Goal: Information Seeking & Learning: Learn about a topic

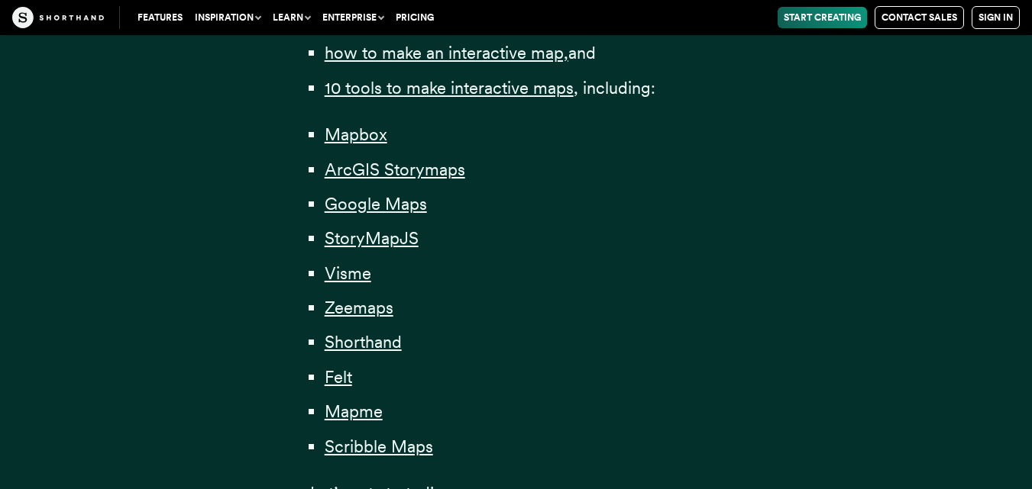
scroll to position [1145, 0]
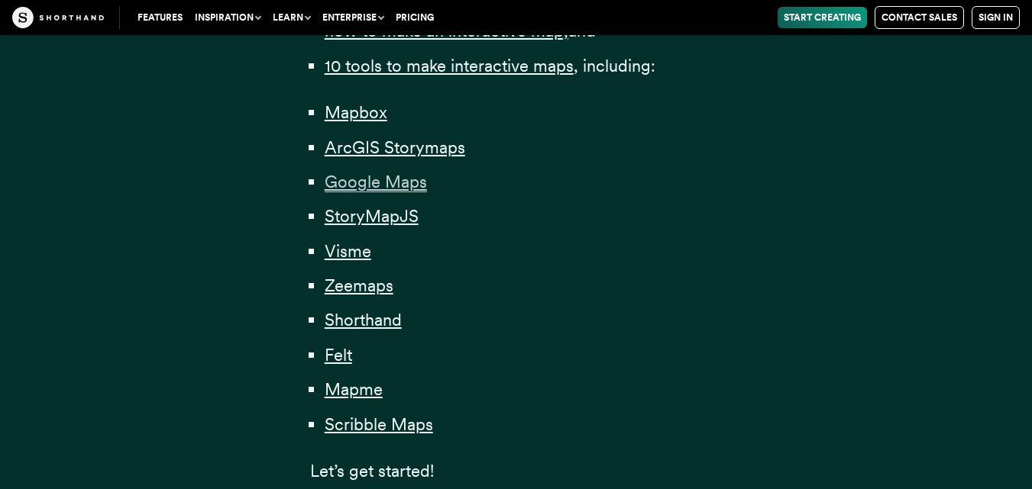
click at [400, 188] on span "Google Maps" at bounding box center [375, 182] width 102 height 21
click at [379, 325] on span "Shorthand" at bounding box center [362, 320] width 77 height 21
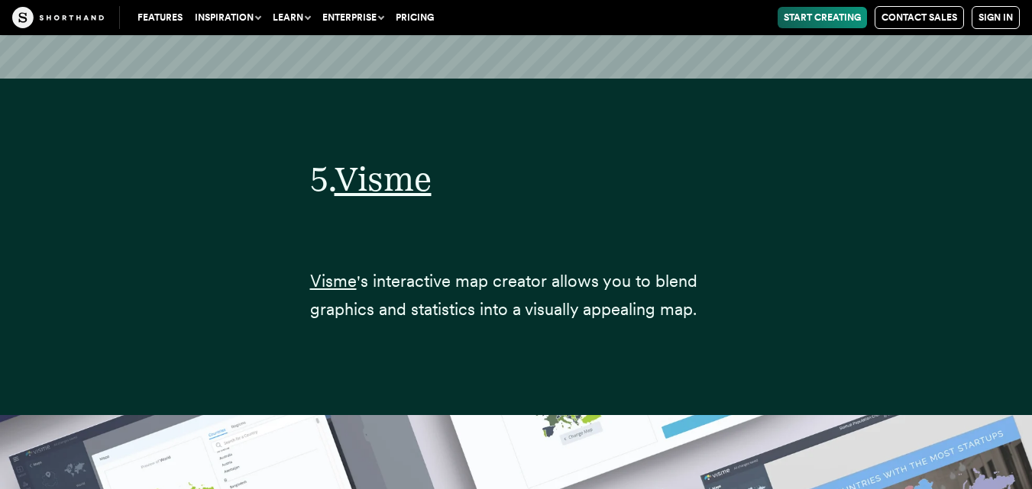
scroll to position [17853, 0]
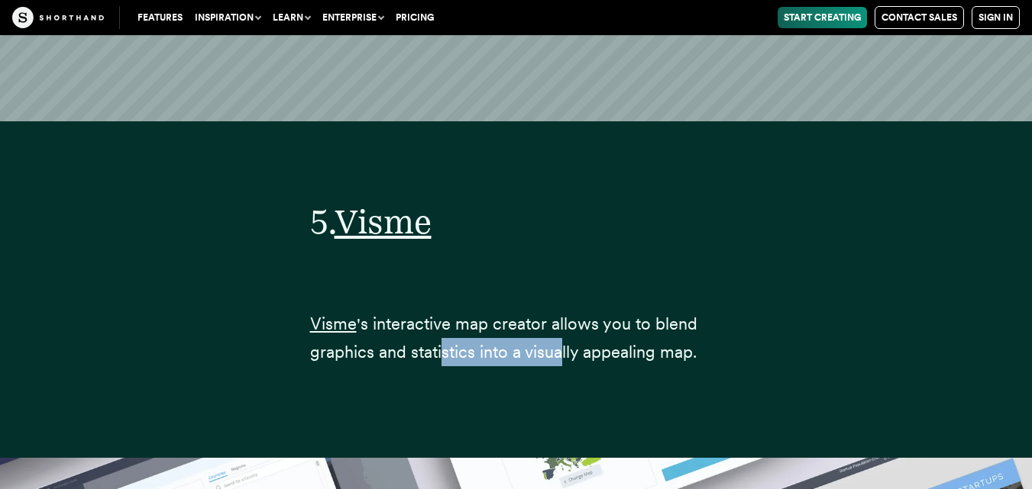
drag, startPoint x: 444, startPoint y: 298, endPoint x: 572, endPoint y: 298, distance: 127.5
click at [564, 314] on span "'s interactive map creator allows you to blend graphics and statistics into a v…" at bounding box center [503, 338] width 387 height 48
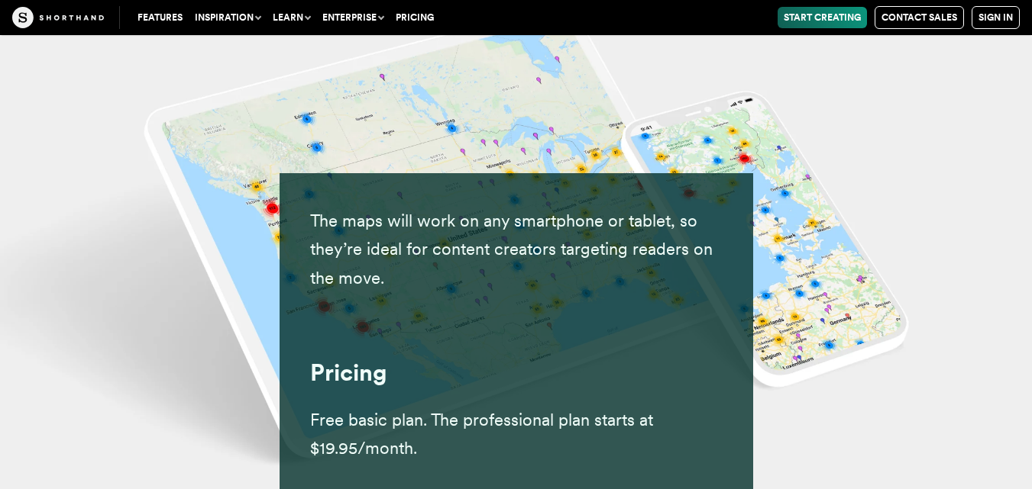
scroll to position [22586, 0]
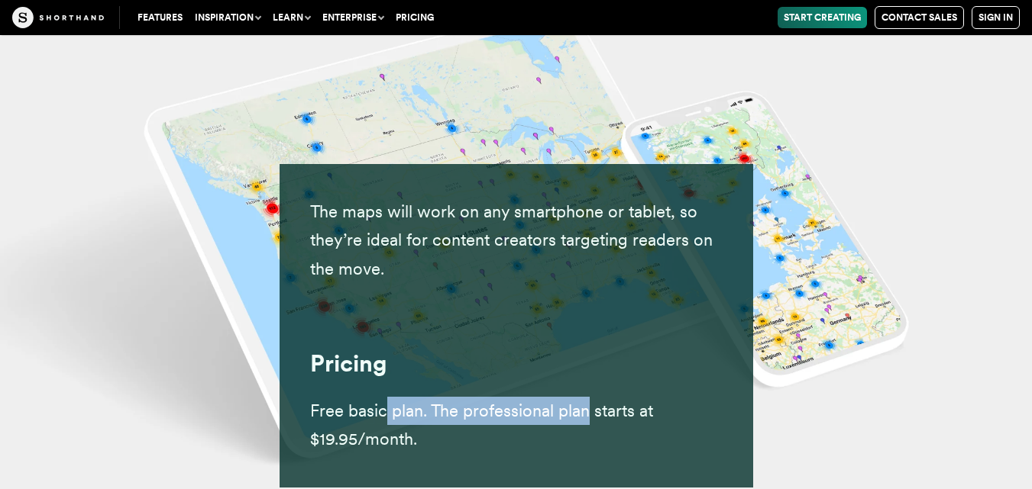
drag, startPoint x: 384, startPoint y: 299, endPoint x: 588, endPoint y: 306, distance: 204.0
click at [587, 401] on span "Free basic plan. The professional plan starts at $19.95/month." at bounding box center [481, 425] width 343 height 48
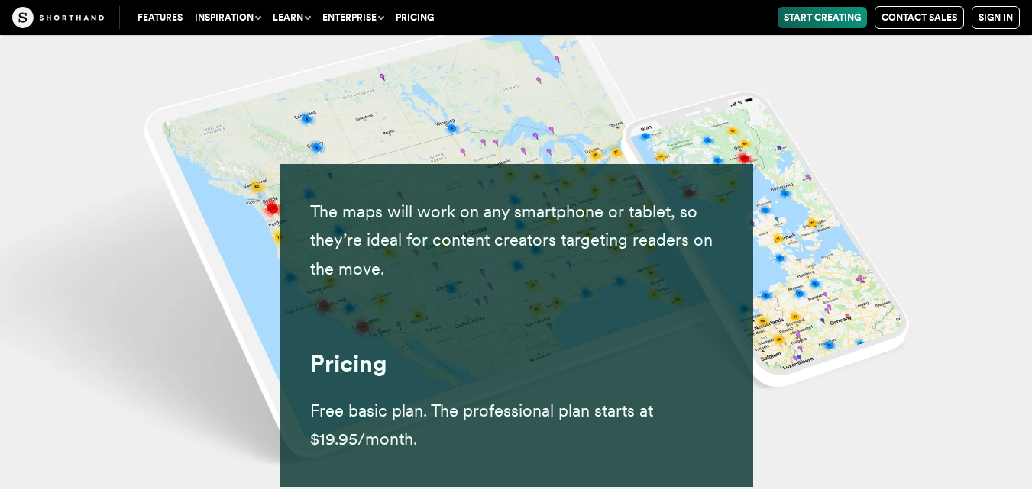
click at [522, 350] on h3 "Pricing" at bounding box center [516, 364] width 412 height 28
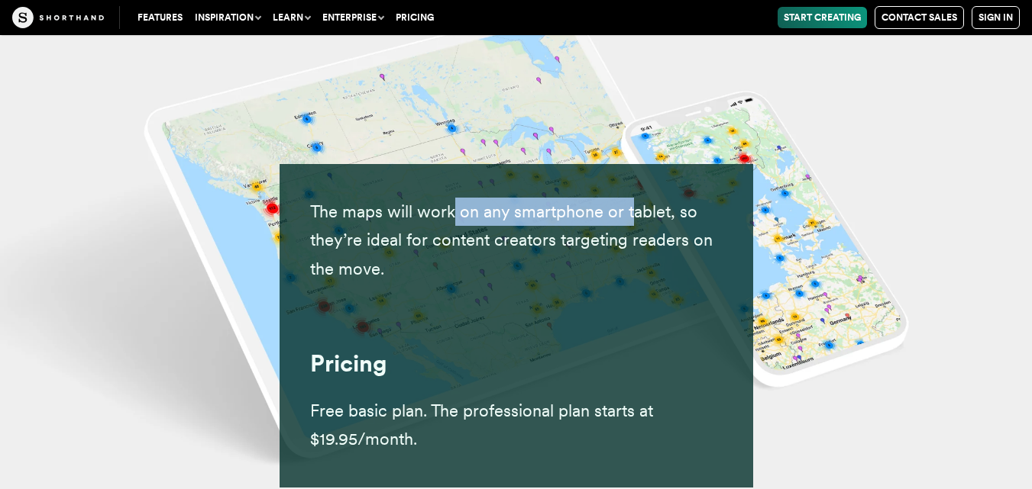
drag, startPoint x: 460, startPoint y: 94, endPoint x: 657, endPoint y: 121, distance: 199.7
click at [647, 198] on p "The maps will work on any smartphone or tablet, so they’re ideal for content cr…" at bounding box center [516, 241] width 412 height 86
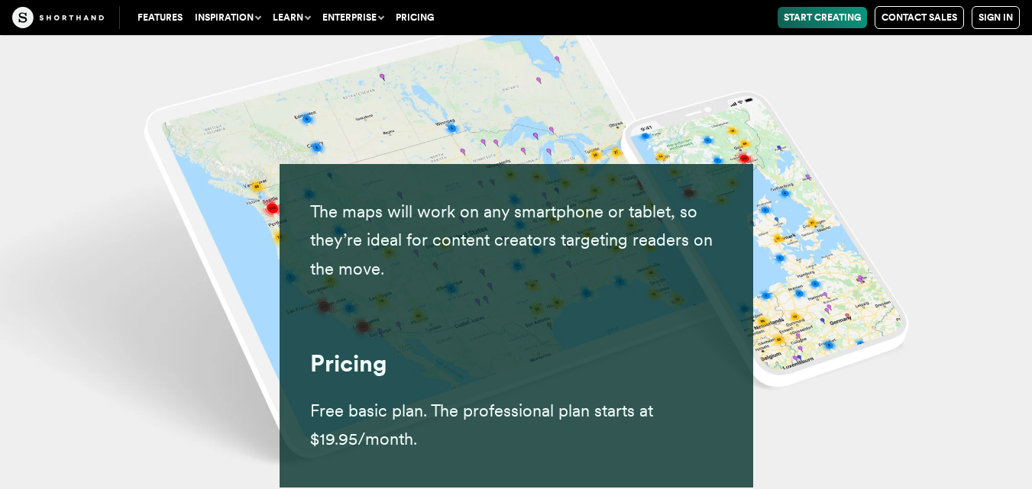
click at [509, 302] on div at bounding box center [516, 317] width 412 height 31
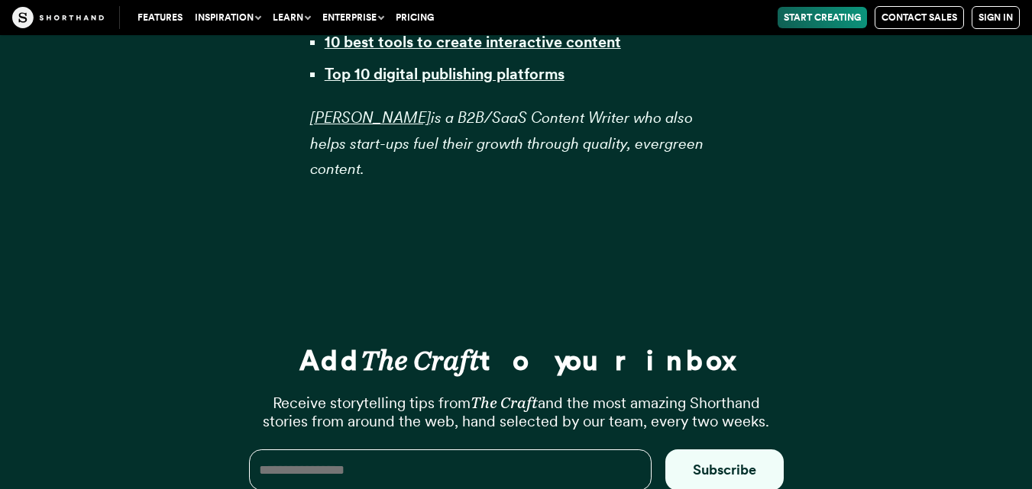
scroll to position [33956, 0]
